Goal: Check status: Check status

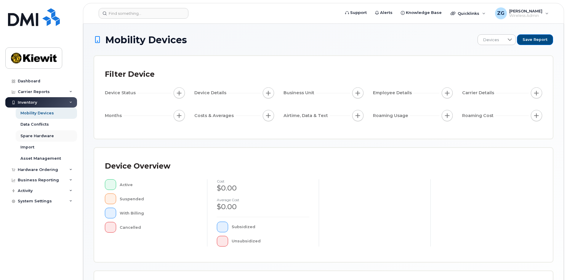
scroll to position [119, 0]
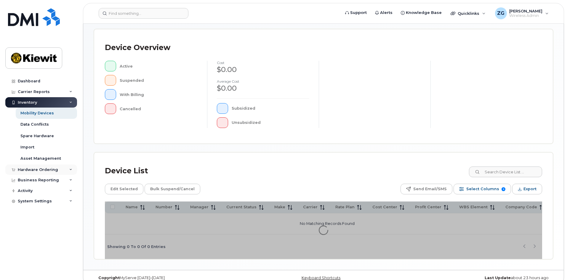
click at [36, 173] on div "Hardware Ordering" at bounding box center [41, 170] width 72 height 11
click at [38, 191] on link "Orders" at bounding box center [46, 191] width 61 height 11
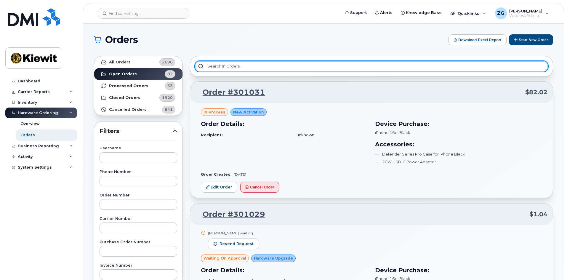
click at [222, 65] on input "text" at bounding box center [371, 66] width 353 height 11
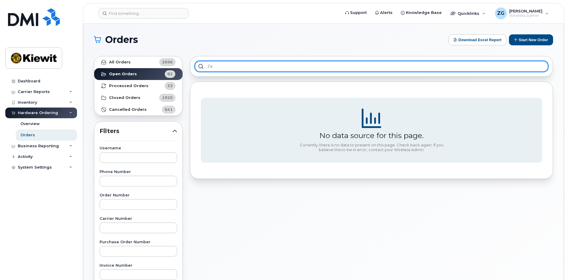
type input "z"
type input "e"
type input "waiting on"
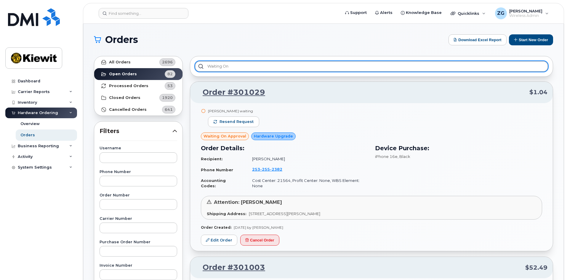
drag, startPoint x: 240, startPoint y: 65, endPoint x: 170, endPoint y: 56, distance: 70.9
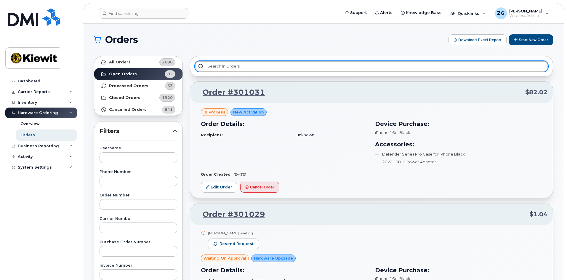
click at [232, 65] on input "text" at bounding box center [371, 66] width 353 height 11
paste input "300590"
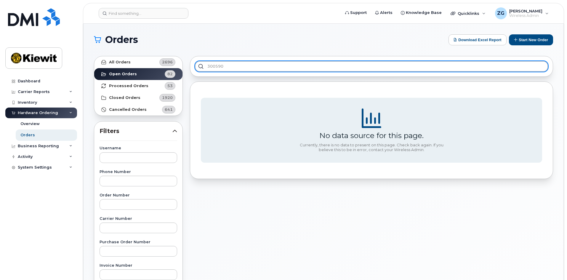
type input "300590"
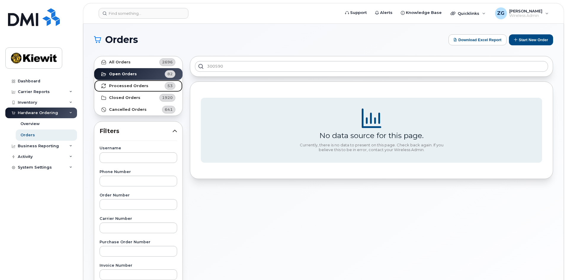
click at [141, 87] on strong "Processed Orders" at bounding box center [128, 86] width 39 height 5
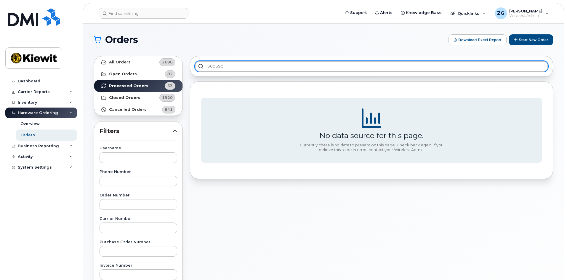
click at [229, 67] on input "300590" at bounding box center [371, 66] width 353 height 11
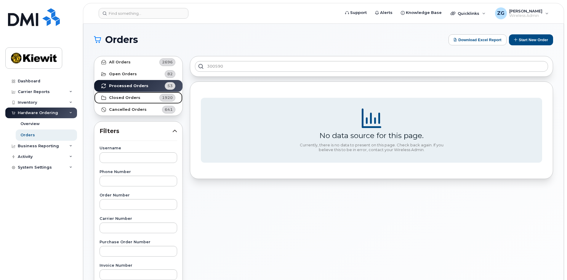
click at [153, 98] on link "Closed Orders 1920" at bounding box center [138, 98] width 88 height 12
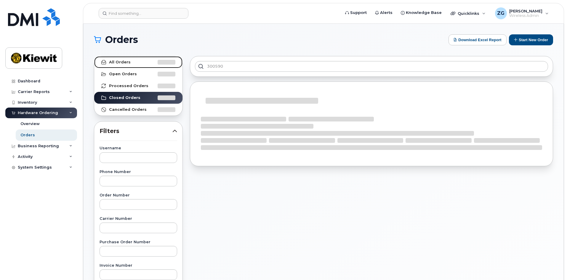
click at [135, 61] on link "All Orders" at bounding box center [138, 62] width 88 height 12
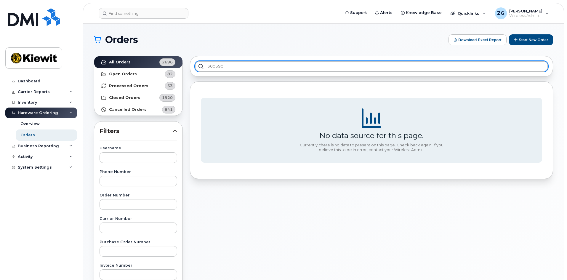
click at [231, 68] on input "300590" at bounding box center [371, 66] width 353 height 11
drag, startPoint x: 240, startPoint y: 67, endPoint x: 168, endPoint y: 64, distance: 71.8
click at [168, 64] on div "All Orders 2696 Open Orders 82 Processed Orders 53 Closed Orders 1920 Cancelled…" at bounding box center [323, 260] width 467 height 417
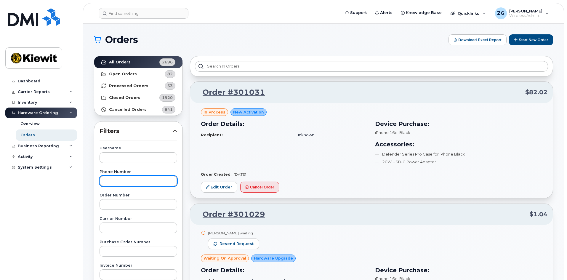
click at [133, 183] on input "text" at bounding box center [139, 181] width 78 height 11
type input "8303058850"
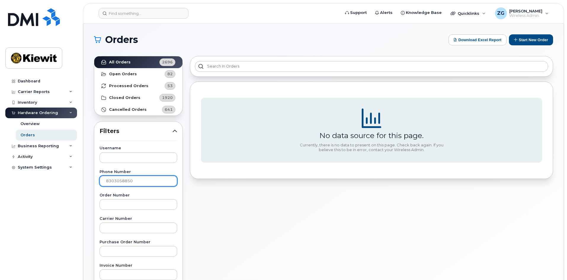
drag, startPoint x: 150, startPoint y: 179, endPoint x: 86, endPoint y: 179, distance: 63.7
click at [87, 179] on div "Orders Download Excel Report Start New Order All Orders 2696 Open Orders 82 Pro…" at bounding box center [323, 250] width 481 height 452
click at [295, 47] on section "Orders Download Excel Report Start New Order All Orders 2696 Open Orders 82 Pro…" at bounding box center [324, 251] width 460 height 435
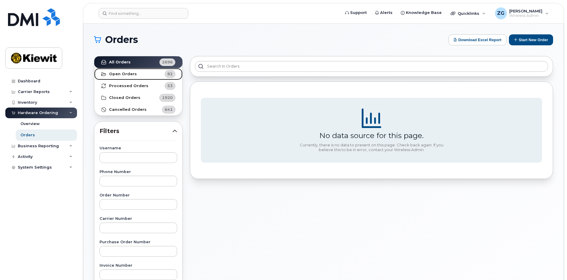
click at [143, 73] on link "Open Orders 82" at bounding box center [138, 74] width 88 height 12
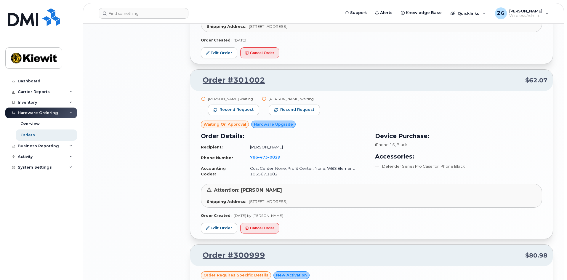
scroll to position [1137, 0]
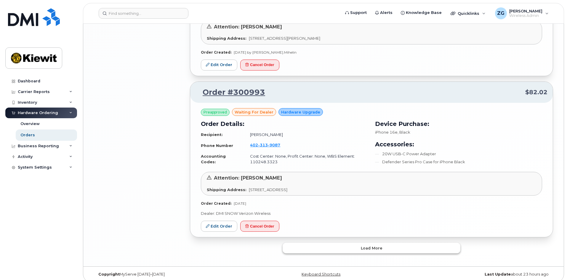
click at [369, 245] on span "Load more" at bounding box center [372, 248] width 22 height 6
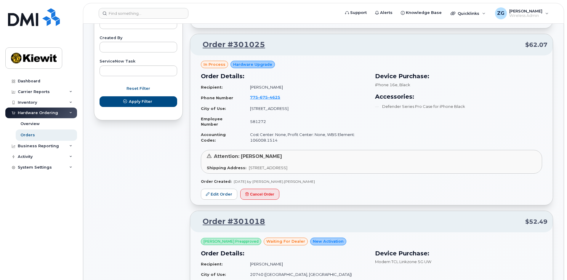
scroll to position [0, 0]
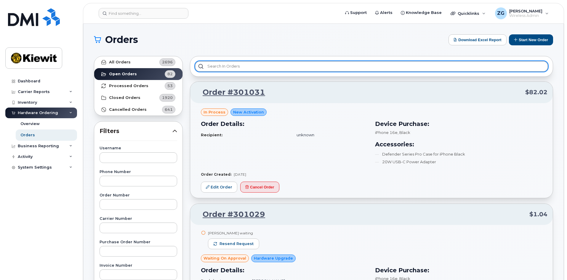
click at [221, 66] on input "text" at bounding box center [371, 66] width 353 height 11
click at [229, 68] on input "15" at bounding box center [371, 66] width 353 height 11
type input "e"
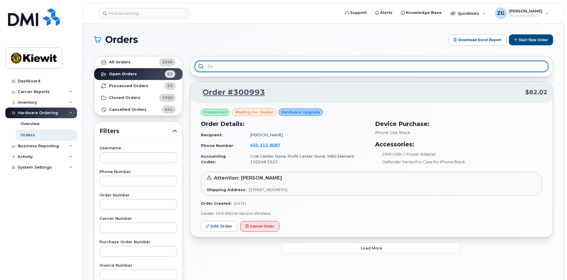
type input "z"
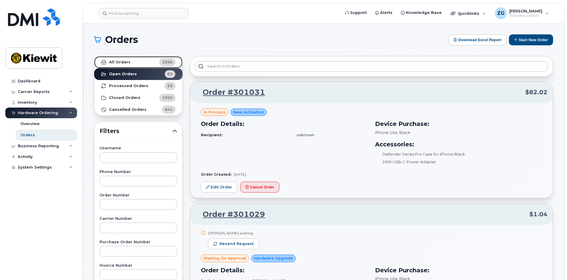
click at [141, 62] on link "All Orders 2696" at bounding box center [138, 62] width 88 height 12
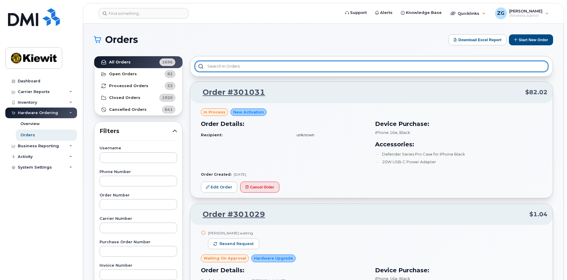
click at [219, 66] on input "text" at bounding box center [371, 66] width 353 height 11
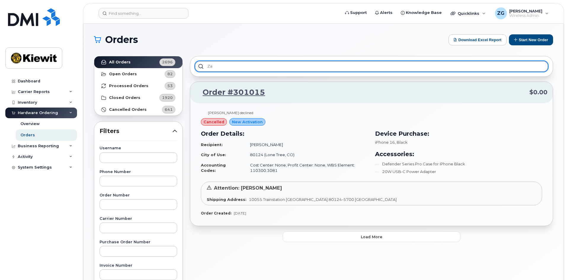
type input "z"
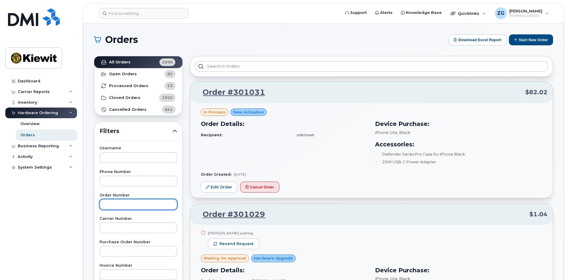
click at [126, 206] on input "text" at bounding box center [139, 204] width 78 height 11
paste input "300590"
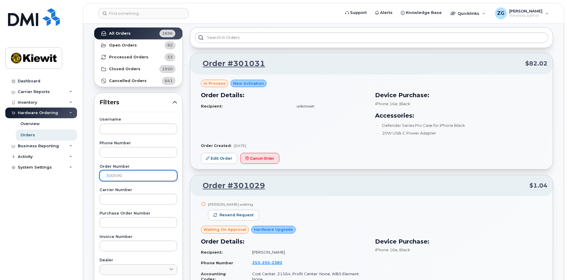
scroll to position [59, 0]
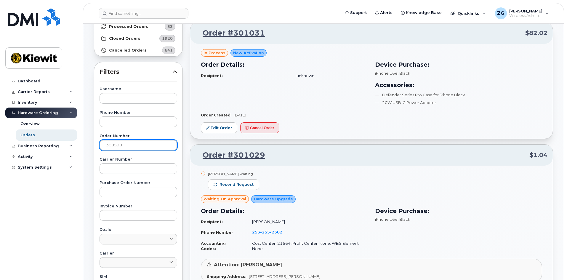
type input "300590"
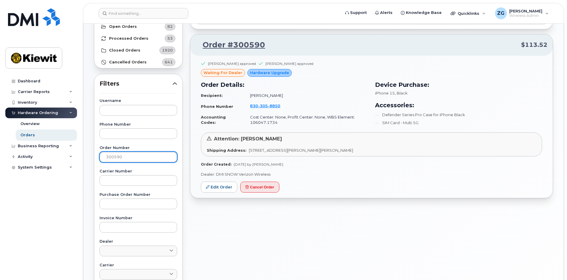
scroll to position [30, 0]
